Goal: Task Accomplishment & Management: Manage account settings

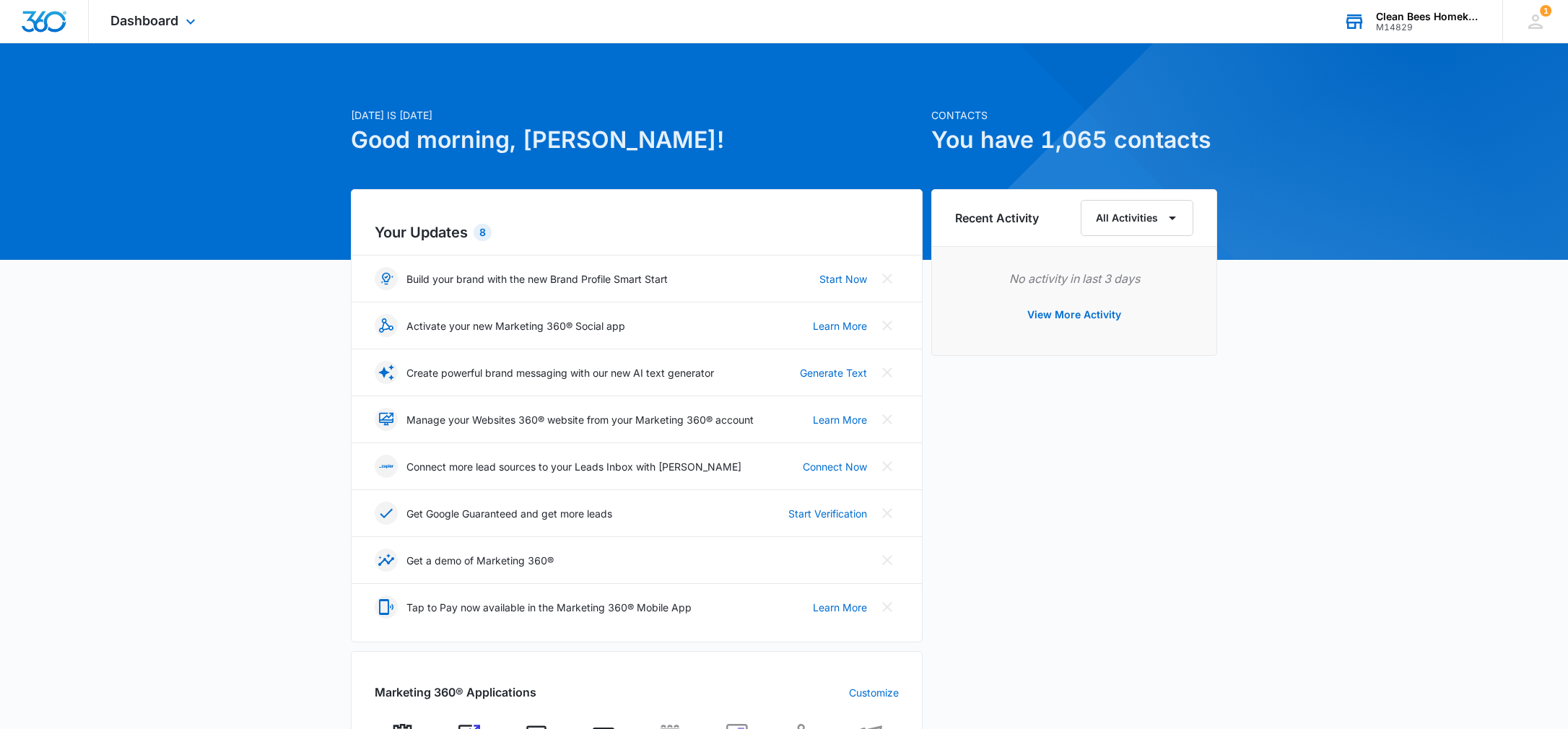
click at [1445, 15] on div "Clean Bees Homekeepers" at bounding box center [1428, 17] width 105 height 12
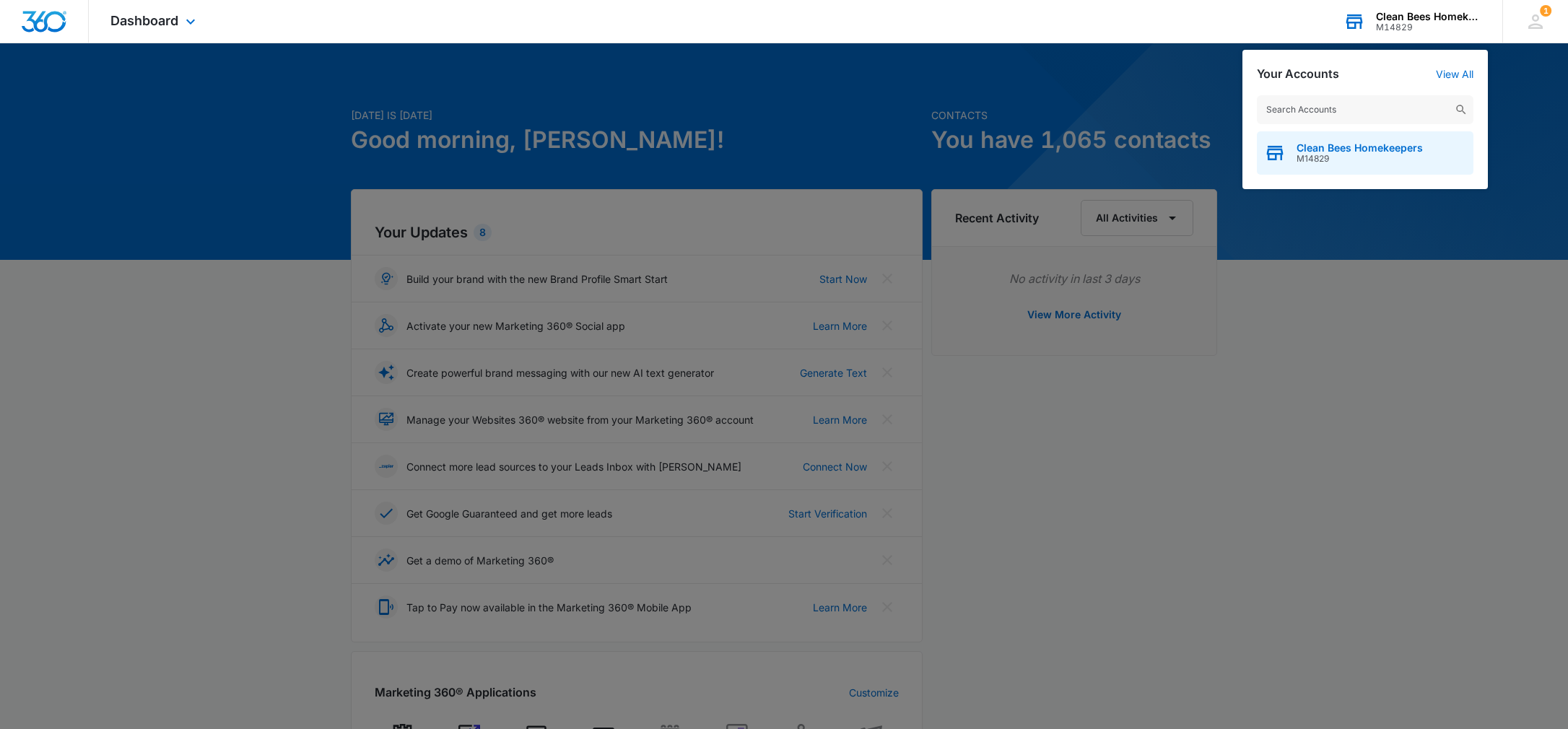
click at [1374, 147] on span "Clean Bees Homekeepers" at bounding box center [1359, 148] width 127 height 12
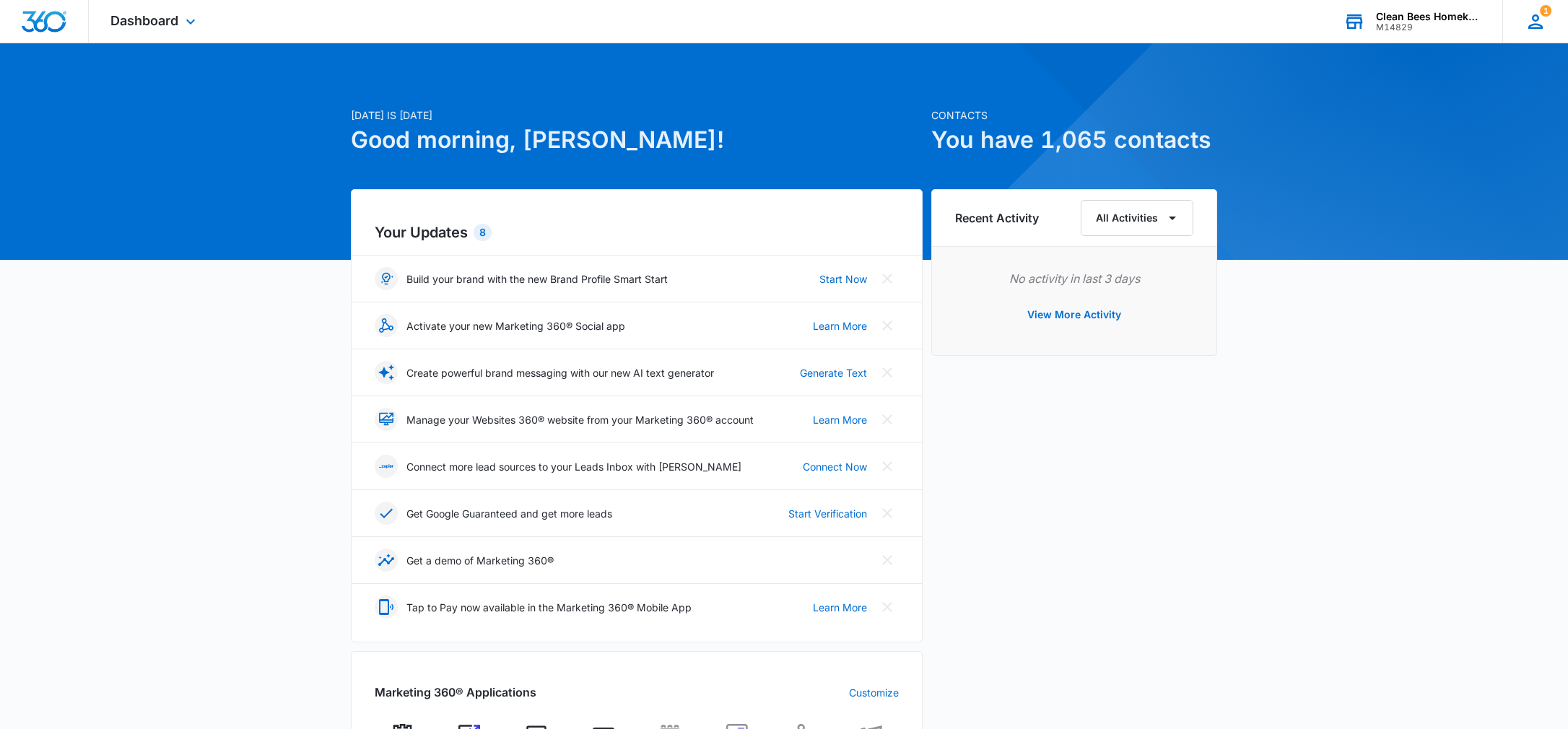
click at [1541, 24] on icon at bounding box center [1535, 22] width 15 height 15
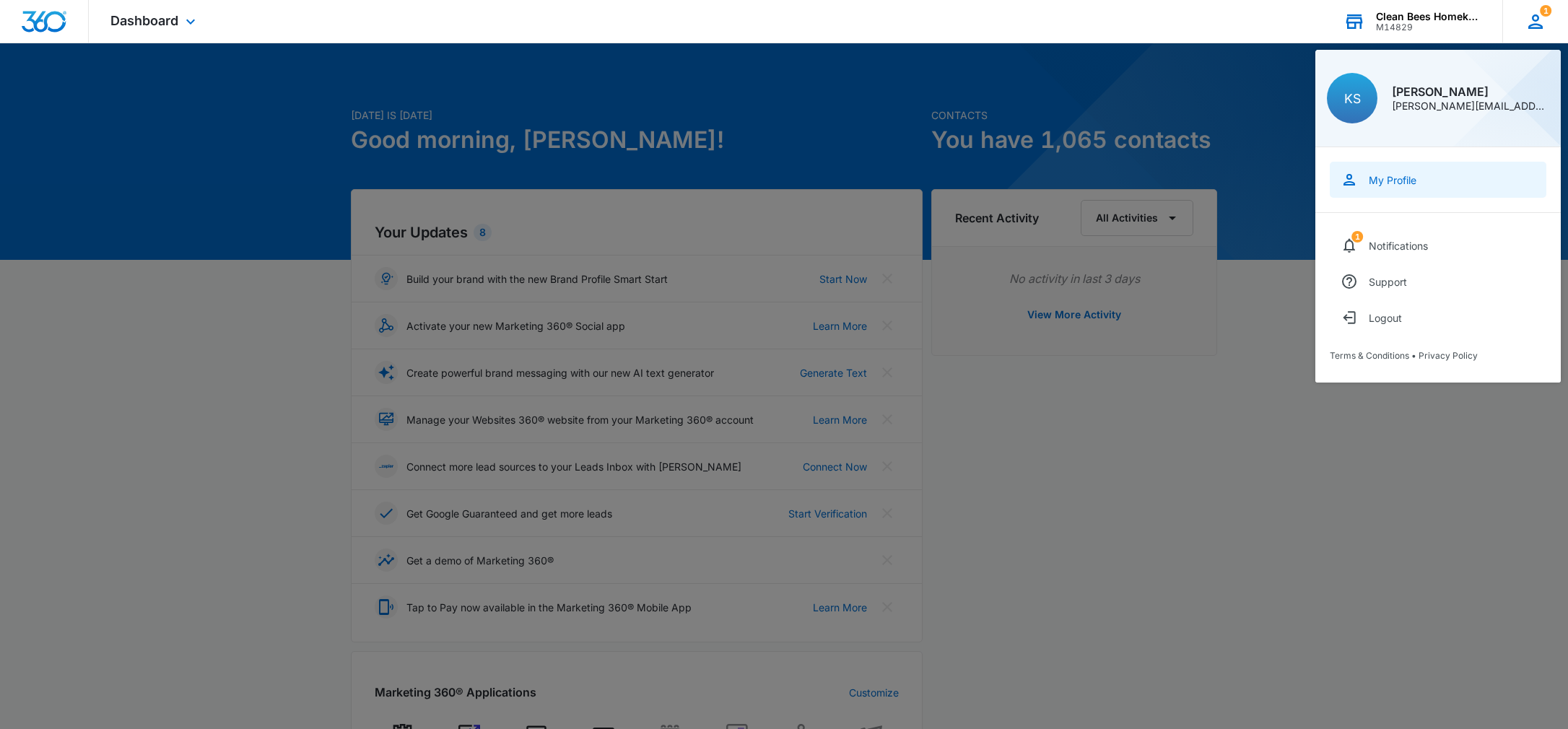
click at [1394, 175] on div "My Profile" at bounding box center [1393, 180] width 47 height 13
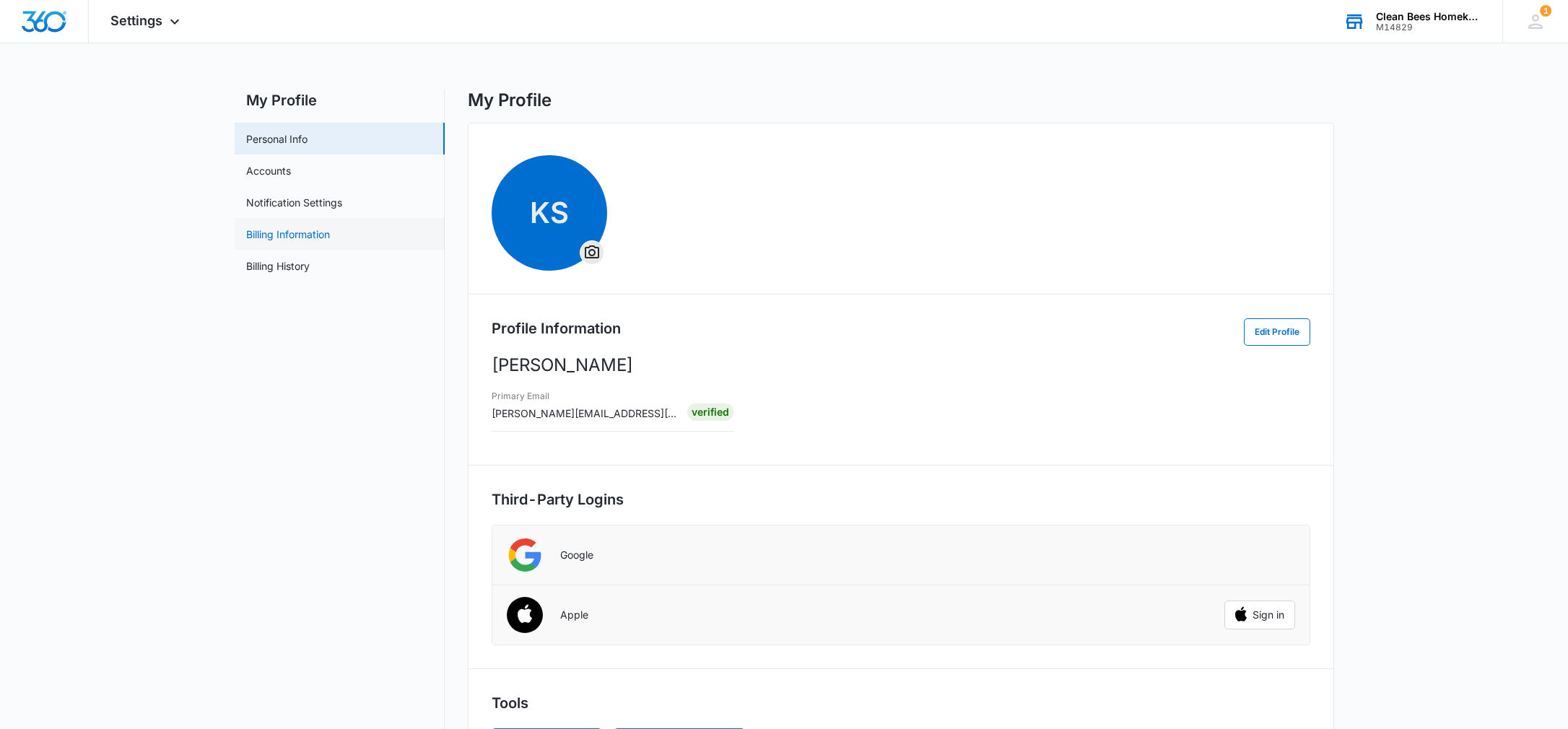
click at [292, 227] on link "Billing Information" at bounding box center [287, 234] width 84 height 15
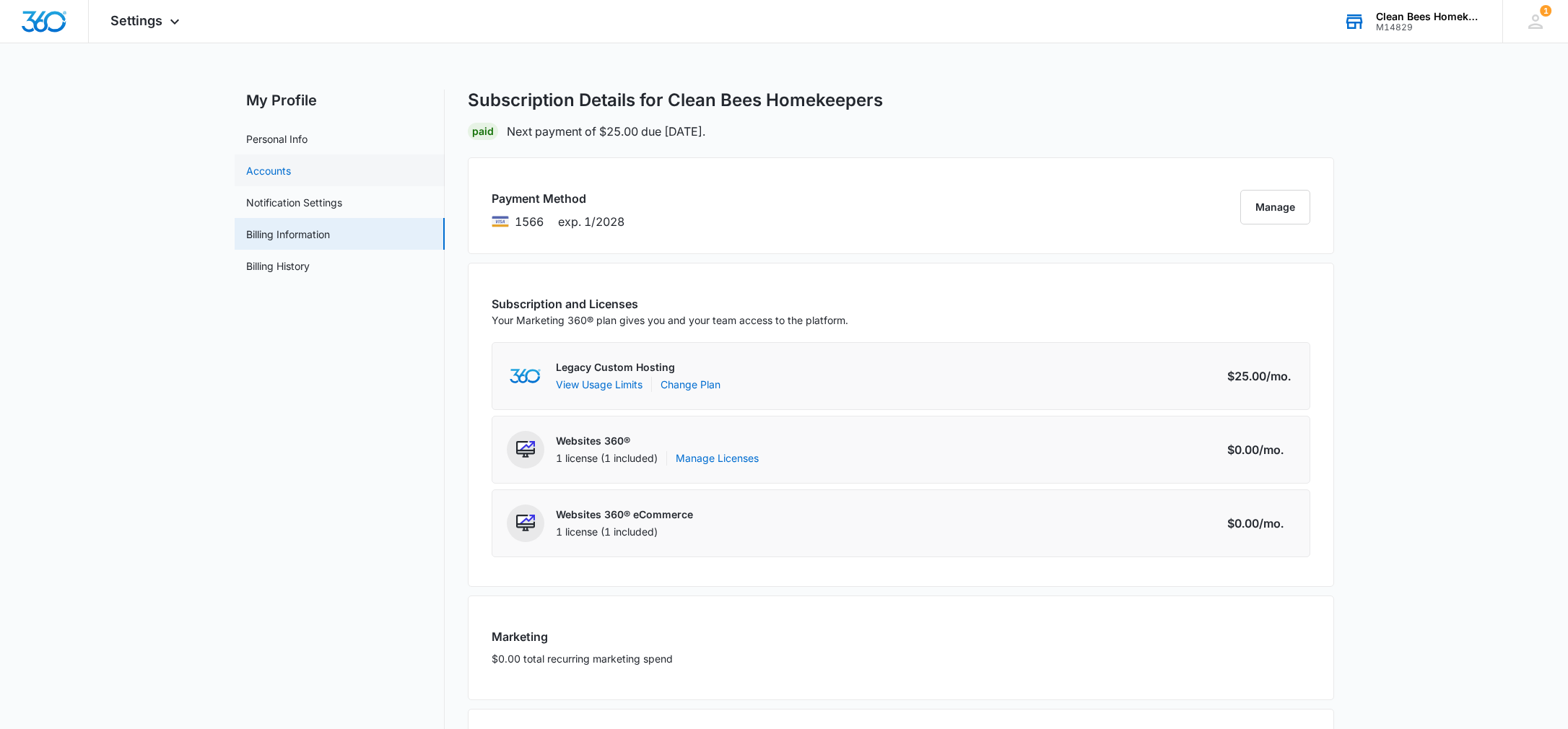
click at [291, 167] on link "Accounts" at bounding box center [268, 170] width 44 height 15
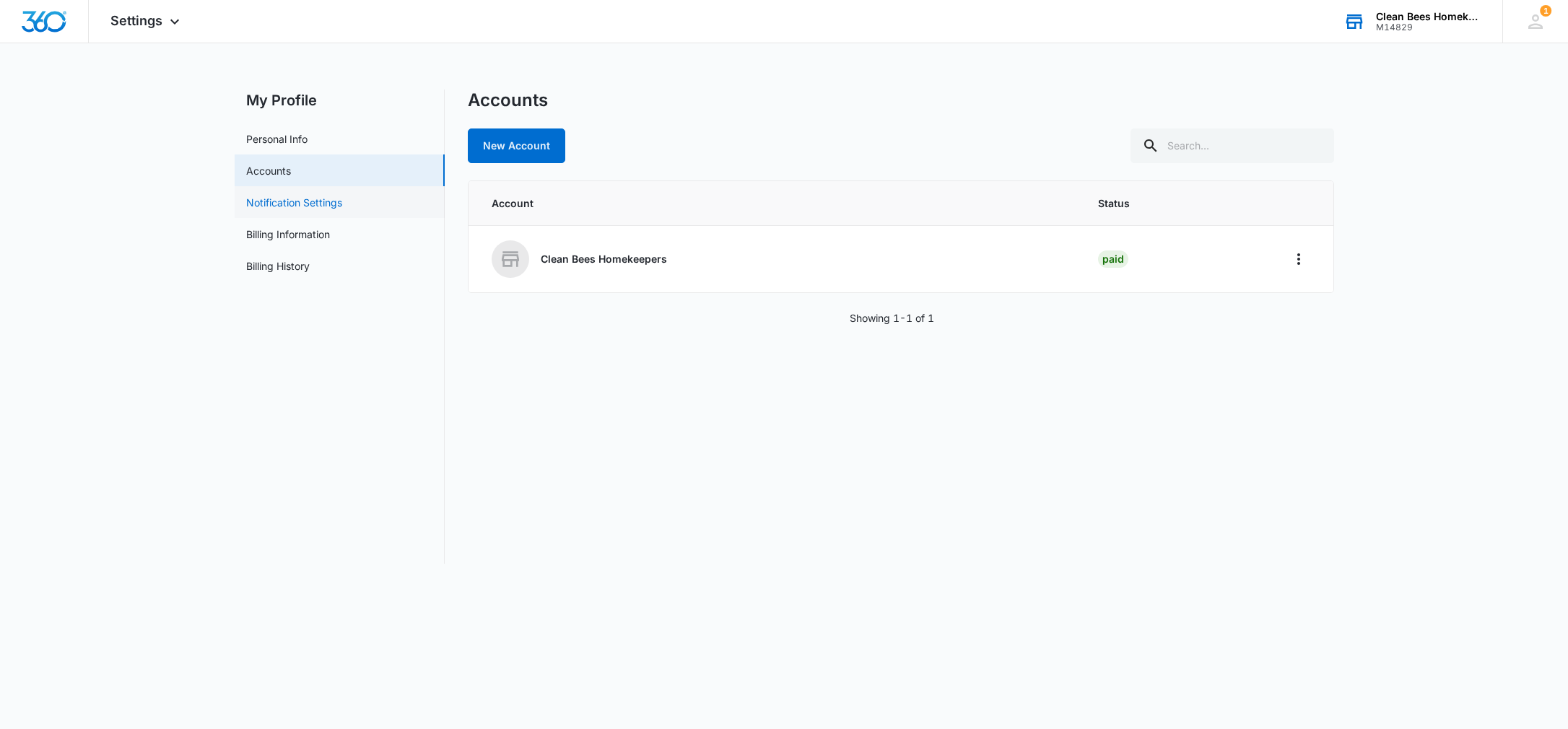
click at [284, 200] on link "Notification Settings" at bounding box center [294, 202] width 96 height 15
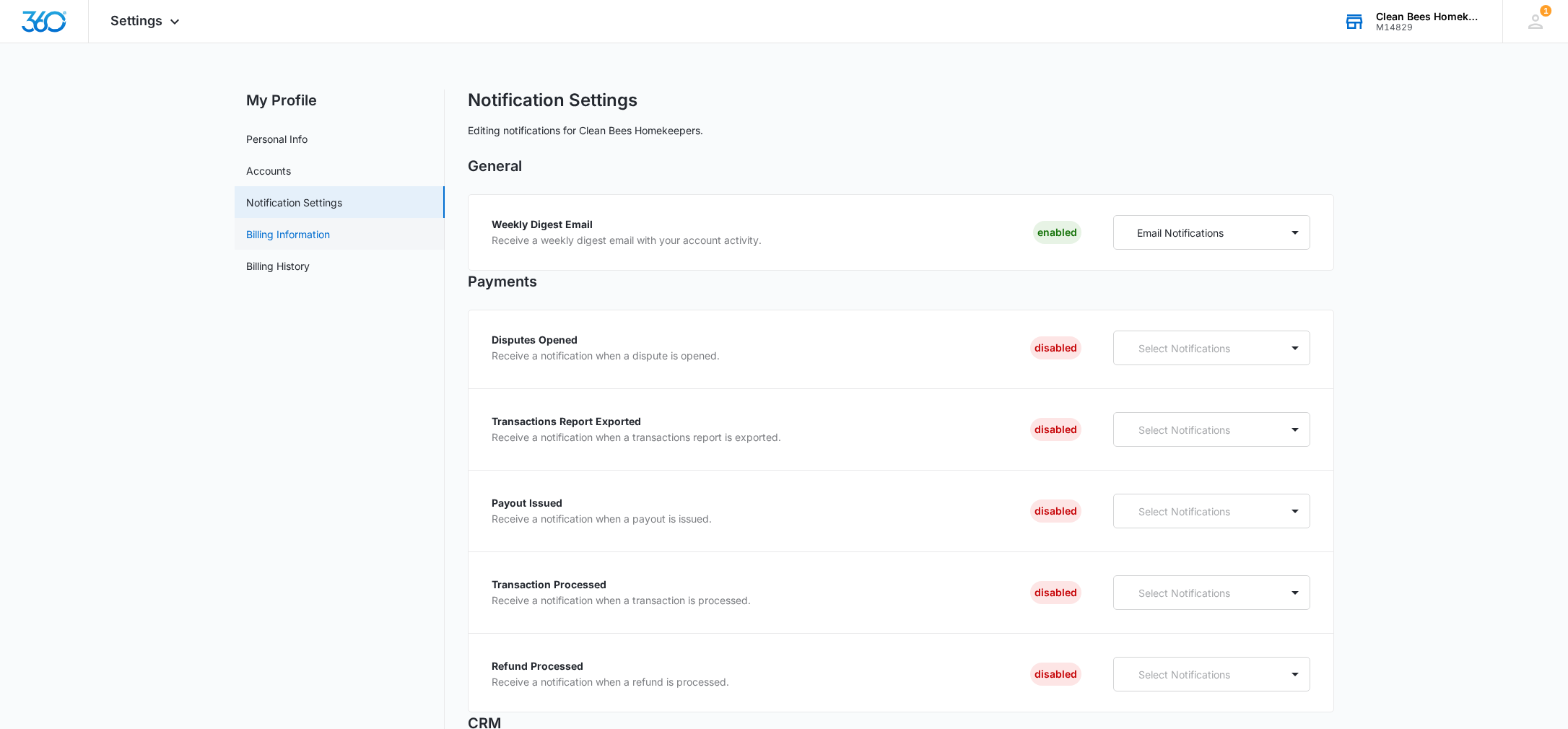
click at [324, 234] on link "Billing Information" at bounding box center [287, 234] width 84 height 15
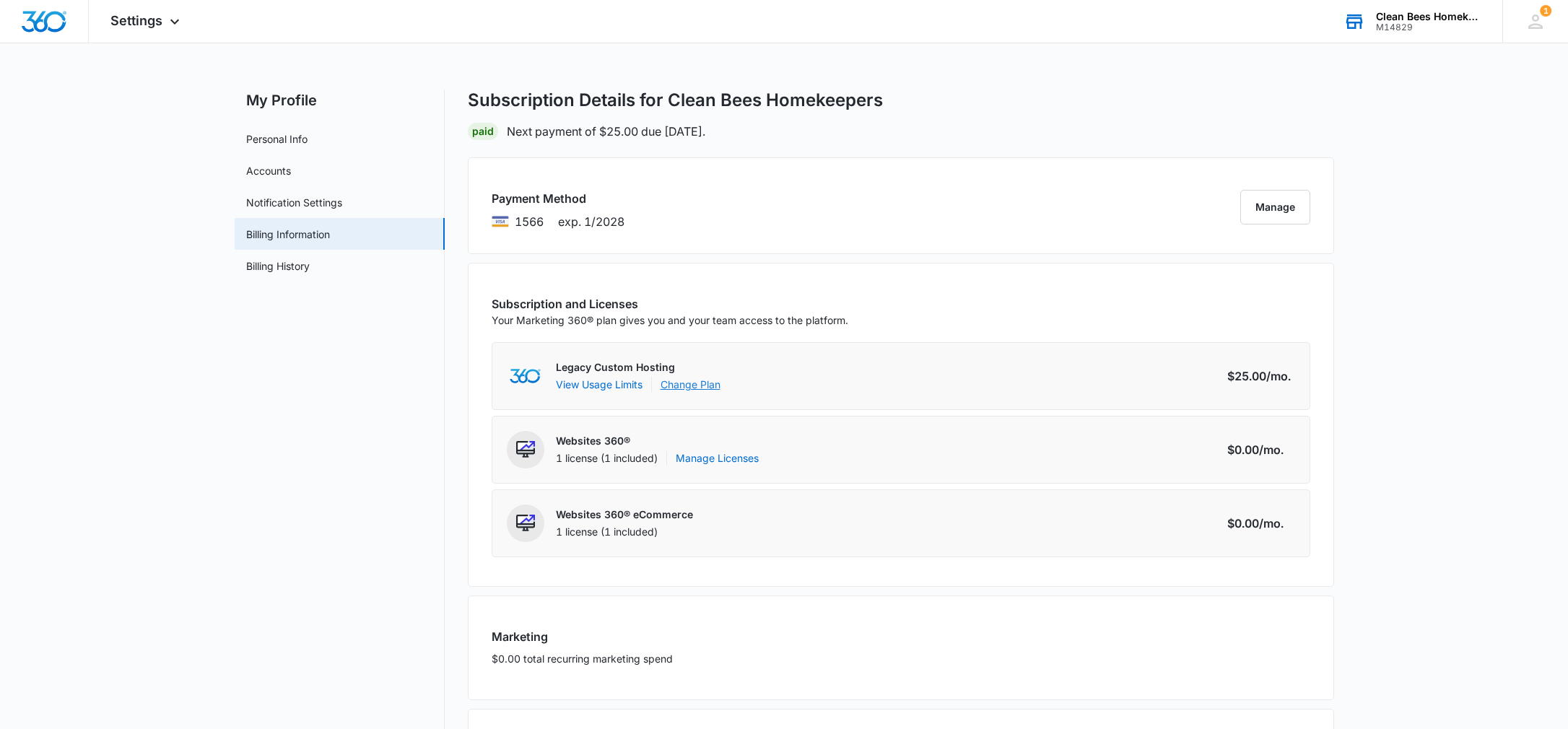
click at [680, 381] on link "Change Plan" at bounding box center [690, 384] width 60 height 15
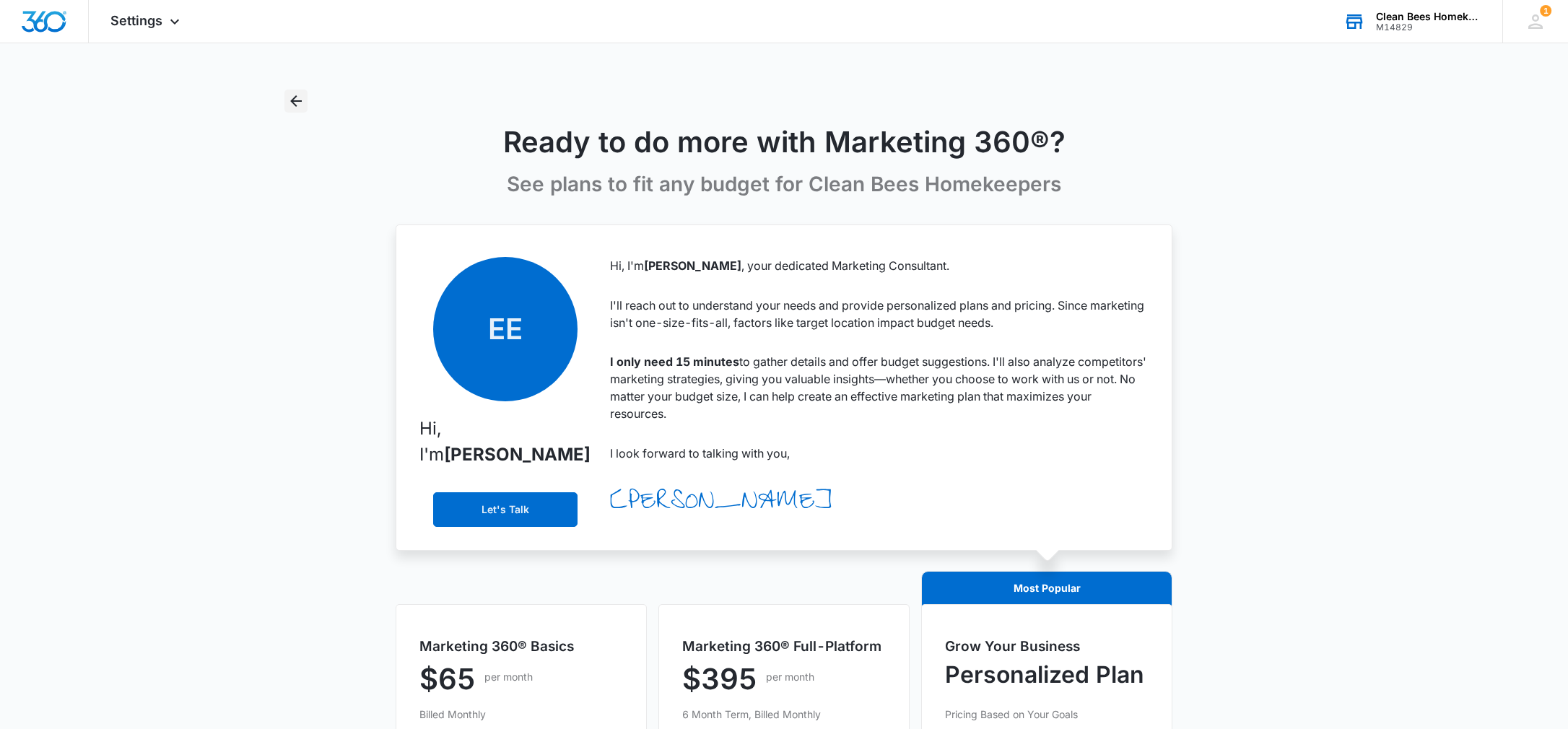
click at [297, 104] on icon "Back" at bounding box center [295, 101] width 17 height 17
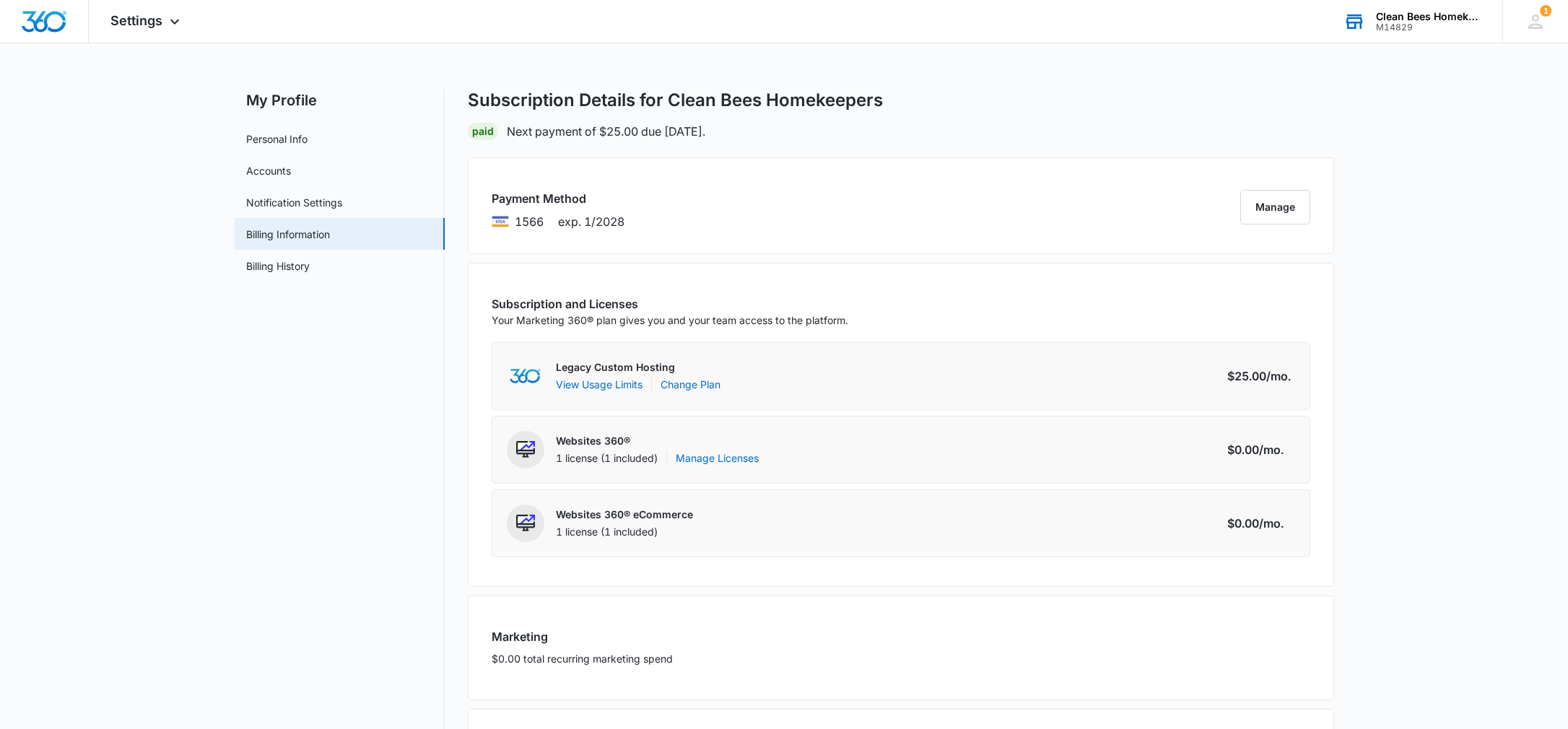
scroll to position [110, 0]
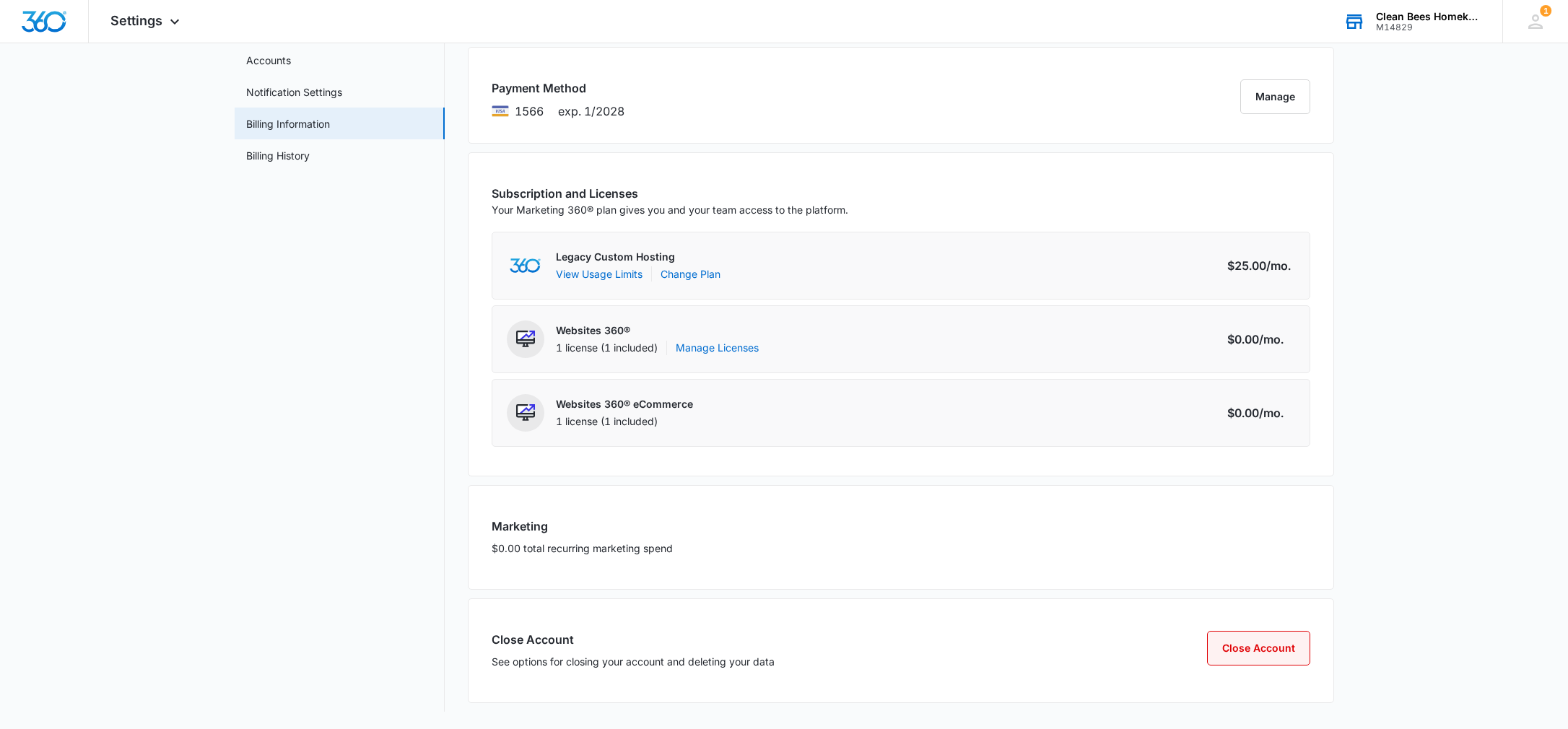
click at [1273, 653] on button "Close Account" at bounding box center [1258, 648] width 103 height 35
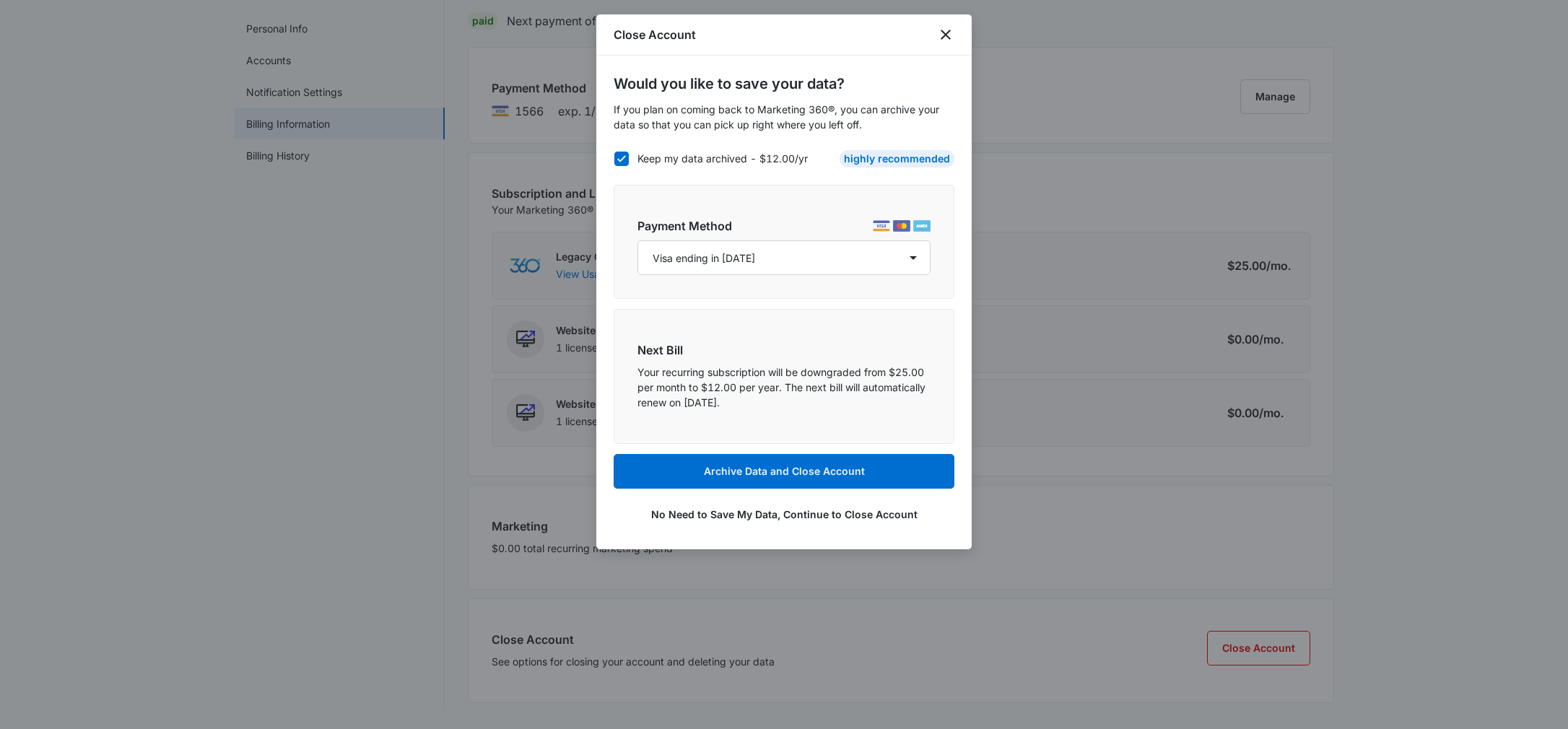
click at [622, 160] on icon at bounding box center [622, 159] width 13 height 13
click at [614, 159] on input "Keep my data archived - $12.00/yr" at bounding box center [614, 158] width 1 height 1
checkbox input "false"
